Goal: Complete application form

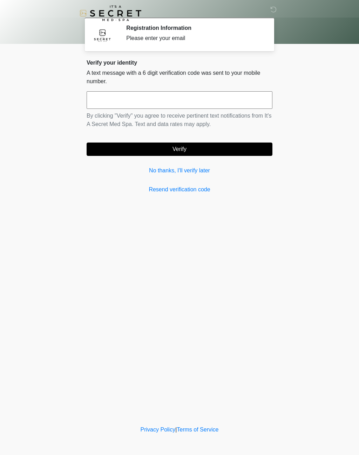
click at [245, 101] on input "text" at bounding box center [180, 100] width 186 height 18
type input "******"
click at [118, 150] on button "Verify" at bounding box center [180, 149] width 186 height 13
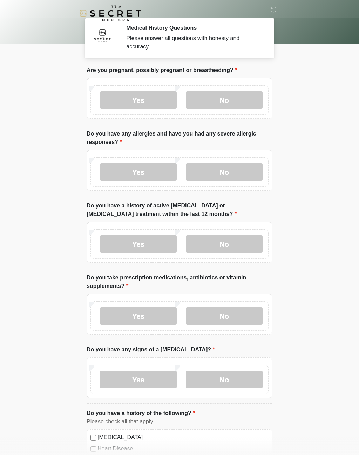
click at [217, 98] on label "No" at bounding box center [224, 100] width 77 height 18
click at [206, 173] on label "No" at bounding box center [224, 172] width 77 height 18
click at [206, 243] on label "No" at bounding box center [224, 244] width 77 height 18
click at [116, 314] on label "Yes" at bounding box center [138, 316] width 77 height 18
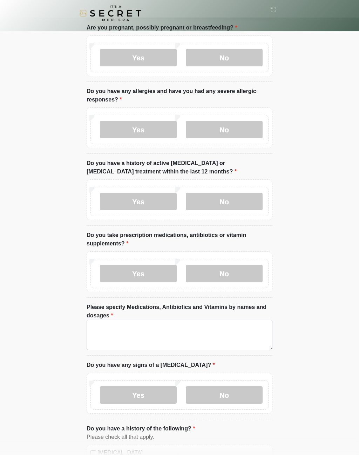
scroll to position [55, 0]
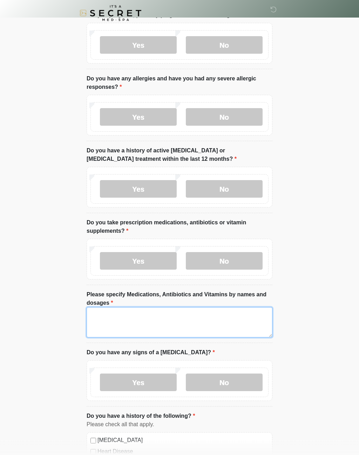
click at [99, 319] on textarea "Please specify Medications, Antibiotics and Vitamins by names and dosages" at bounding box center [180, 323] width 186 height 30
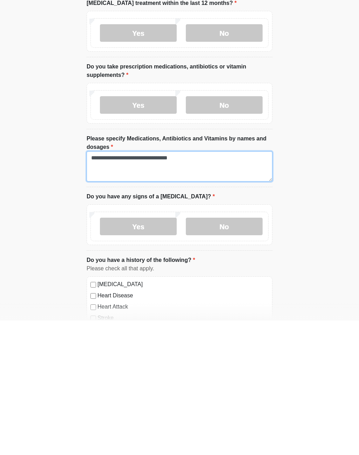
type textarea "**********"
click at [253, 352] on label "No" at bounding box center [224, 361] width 77 height 18
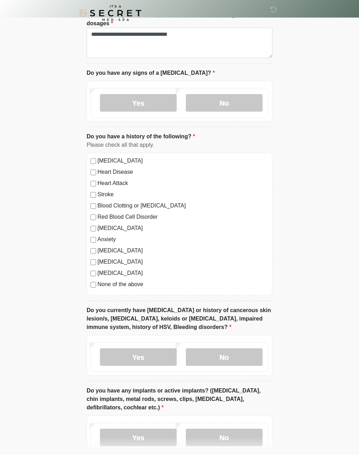
scroll to position [338, 0]
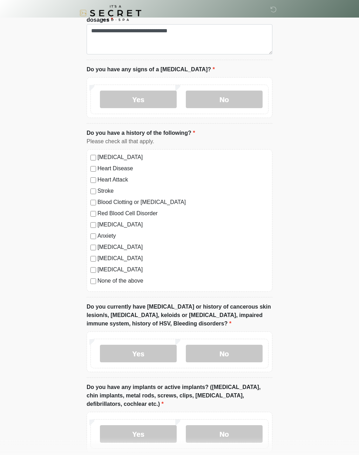
click at [245, 352] on label "No" at bounding box center [224, 354] width 77 height 18
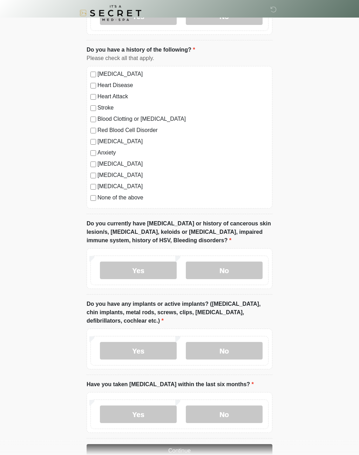
click at [250, 342] on label "No" at bounding box center [224, 351] width 77 height 18
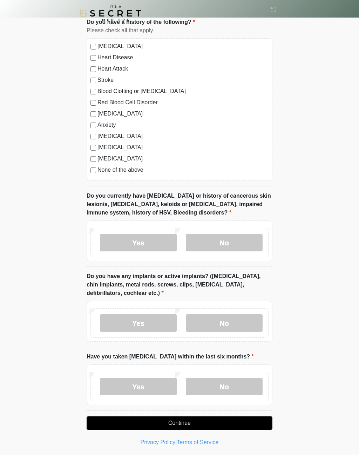
click at [232, 384] on label "No" at bounding box center [224, 387] width 77 height 18
click at [226, 422] on button "Continue" at bounding box center [180, 422] width 186 height 13
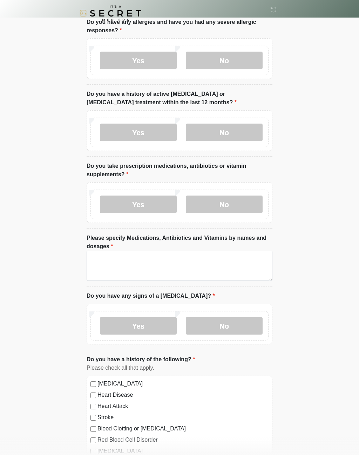
scroll to position [0, 0]
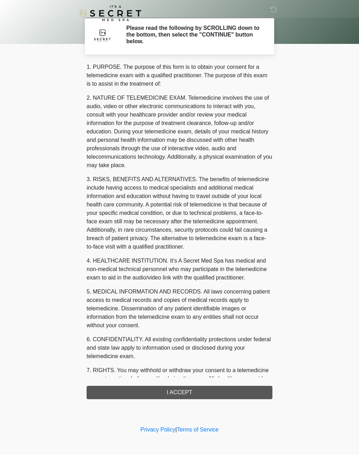
click at [242, 390] on div "1. PURPOSE. The purpose of this form is to obtain your consent for a telemedici…" at bounding box center [180, 231] width 186 height 336
click at [206, 391] on div "1. PURPOSE. The purpose of this form is to obtain your consent for a telemedici…" at bounding box center [180, 231] width 186 height 336
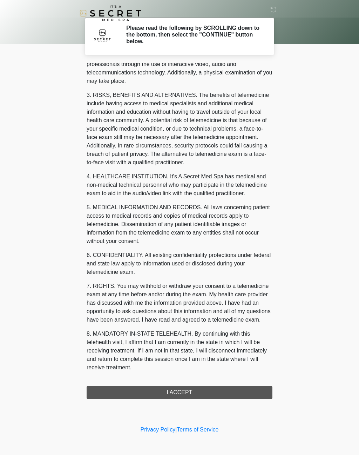
click at [113, 389] on div "1. PURPOSE. The purpose of this form is to obtain your consent for a telemedici…" at bounding box center [180, 231] width 186 height 336
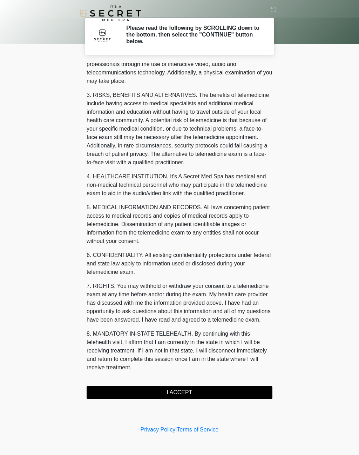
scroll to position [93, 0]
click at [208, 392] on button "I ACCEPT" at bounding box center [180, 392] width 186 height 13
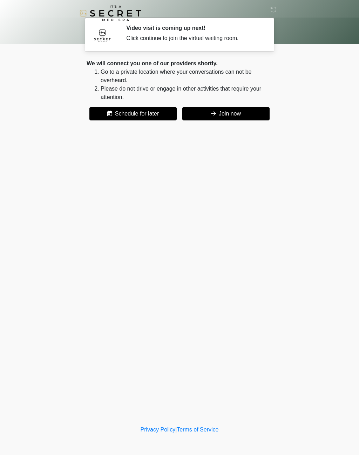
click at [245, 112] on button "Join now" at bounding box center [226, 113] width 87 height 13
click at [251, 108] on button "Join now" at bounding box center [226, 113] width 87 height 13
